Goal: Task Accomplishment & Management: Manage account settings

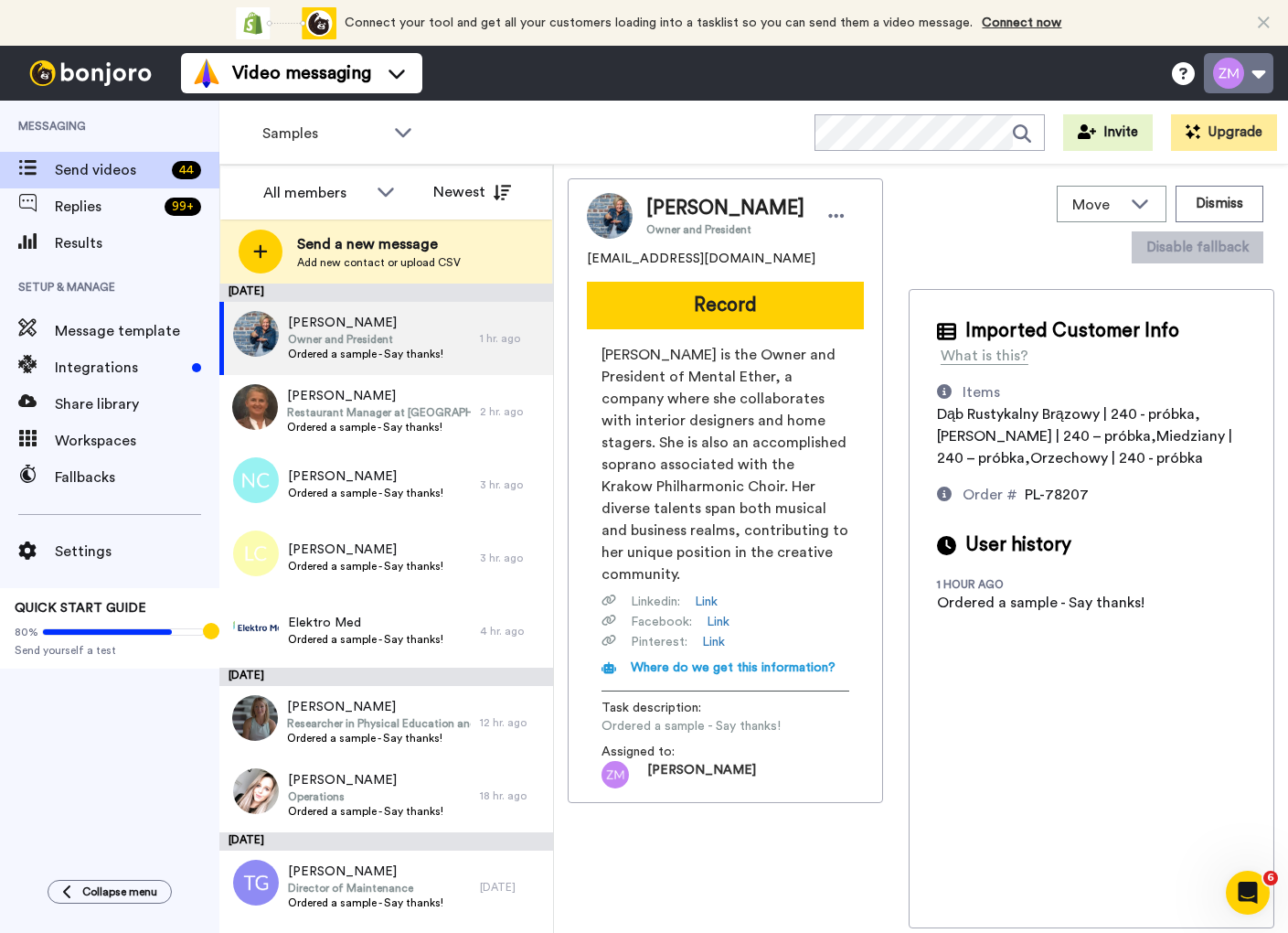
click at [1240, 72] on button at bounding box center [1239, 73] width 70 height 40
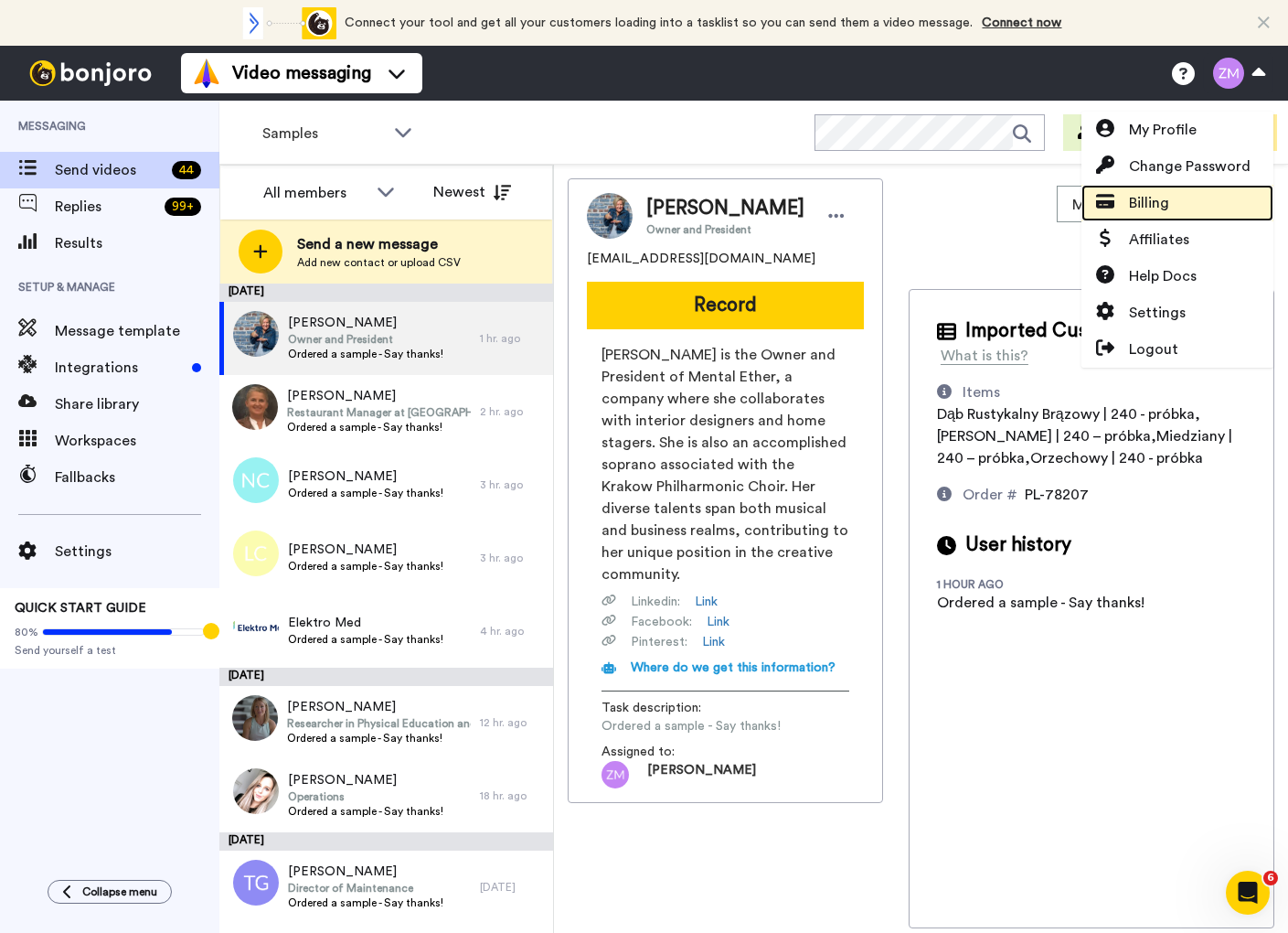
click at [1169, 199] on span "Billing" at bounding box center [1149, 203] width 40 height 22
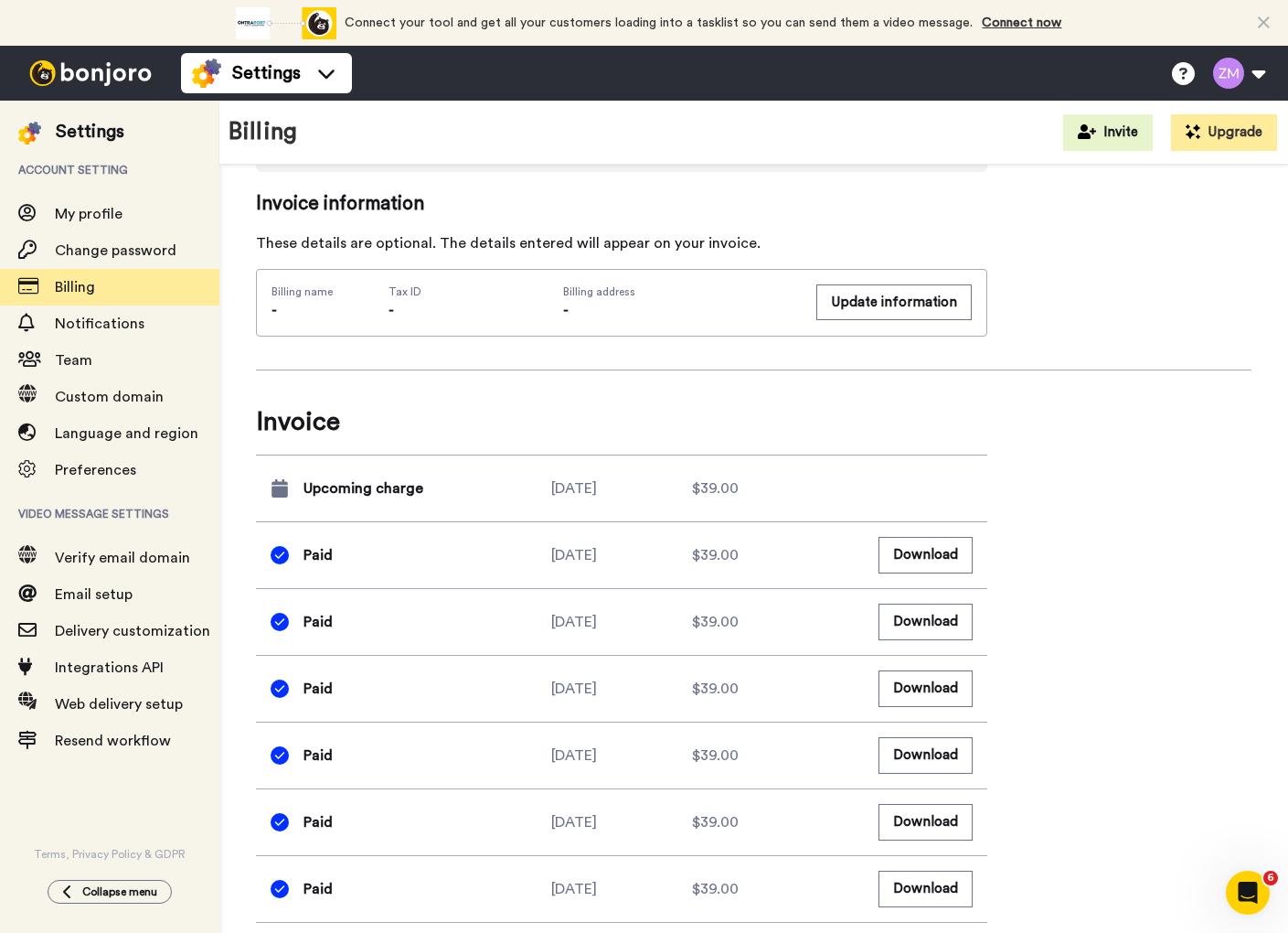
scroll to position [732, 0]
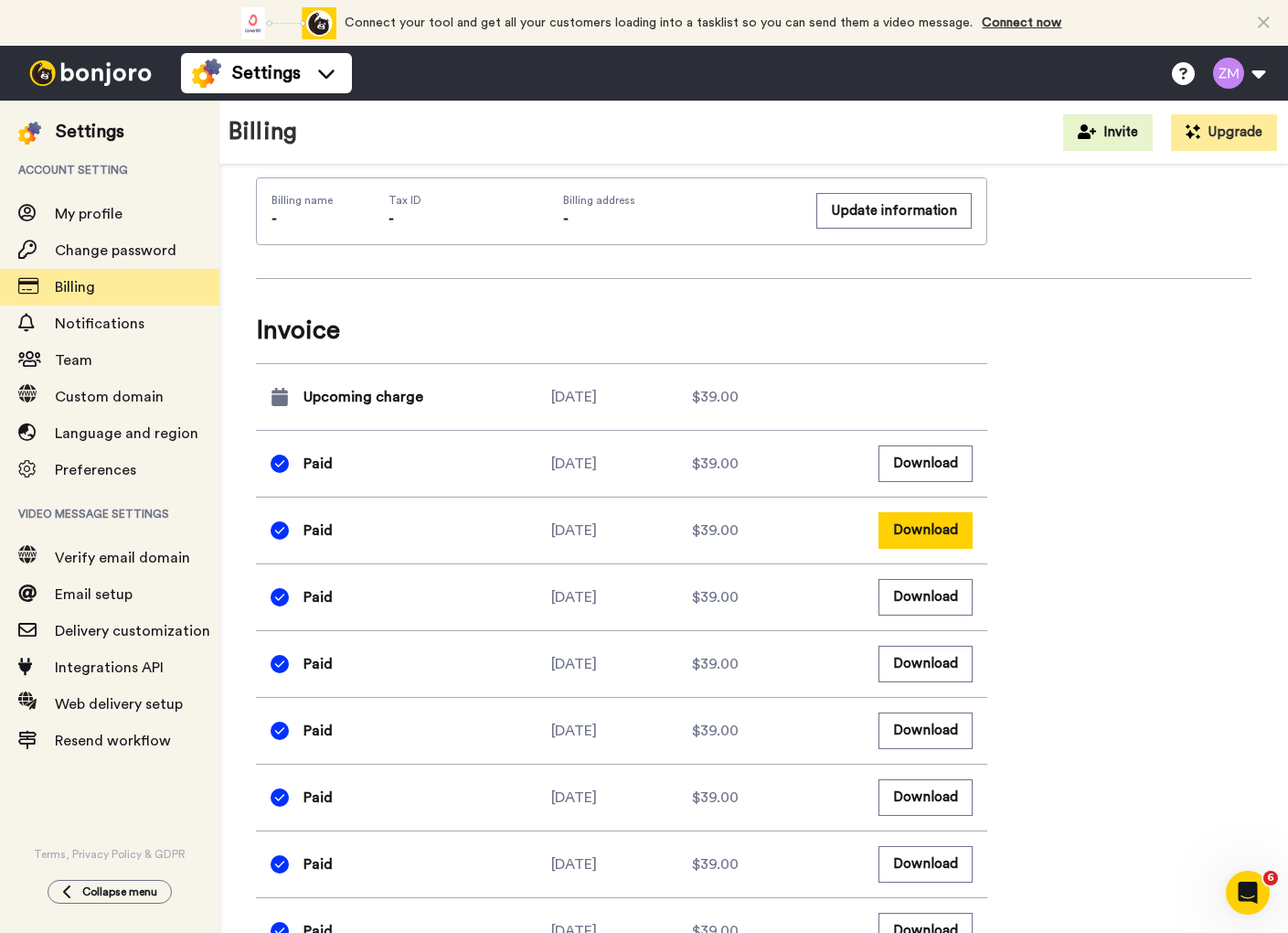
click at [926, 524] on button "Download" at bounding box center [925, 530] width 94 height 35
click at [934, 463] on button "Download" at bounding box center [925, 463] width 94 height 35
